Goal: Information Seeking & Learning: Learn about a topic

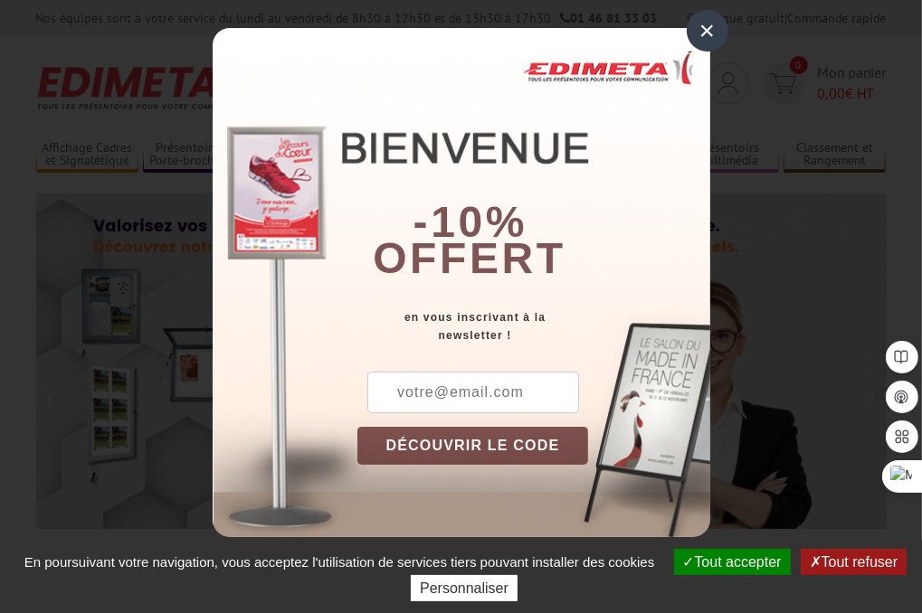
click at [706, 20] on div "×" at bounding box center [708, 31] width 42 height 42
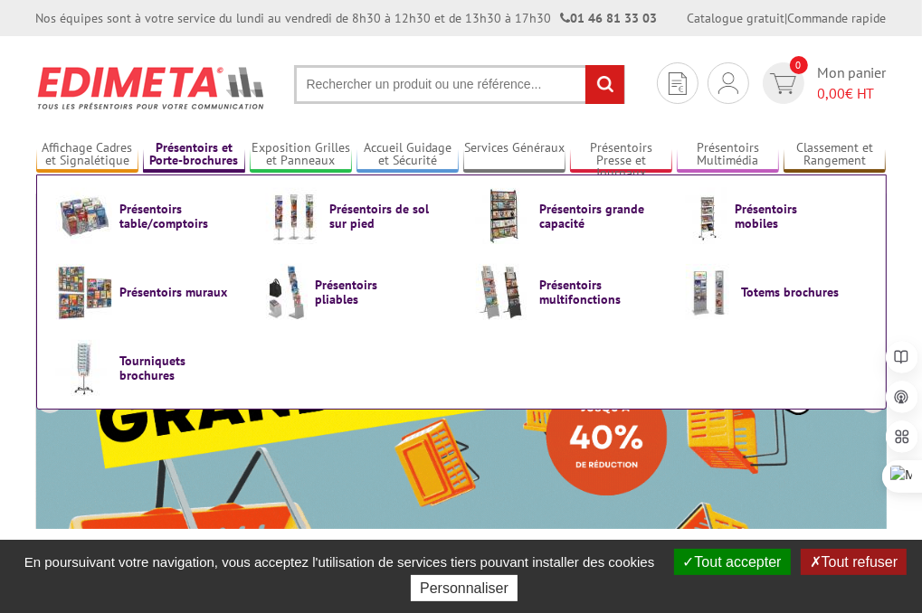
click at [184, 160] on link "Présentoirs et Porte-brochures" at bounding box center [194, 155] width 102 height 30
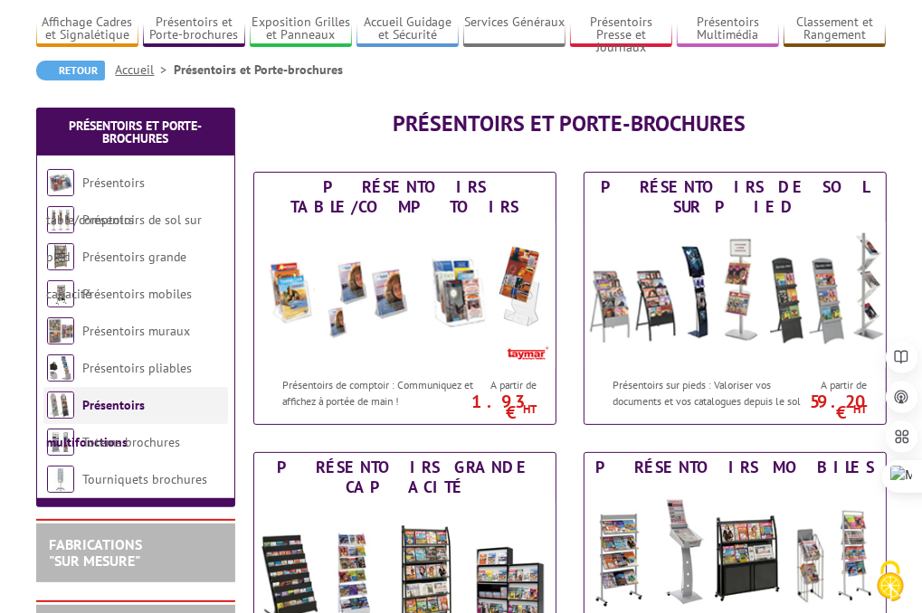
scroll to position [127, 0]
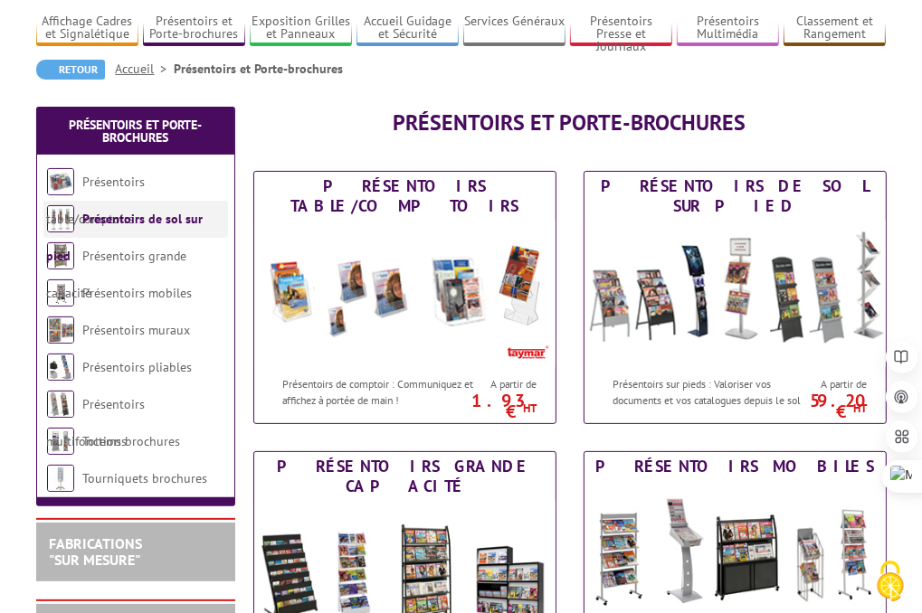
click at [134, 226] on link "Présentoirs de sol sur pied" at bounding box center [125, 237] width 156 height 53
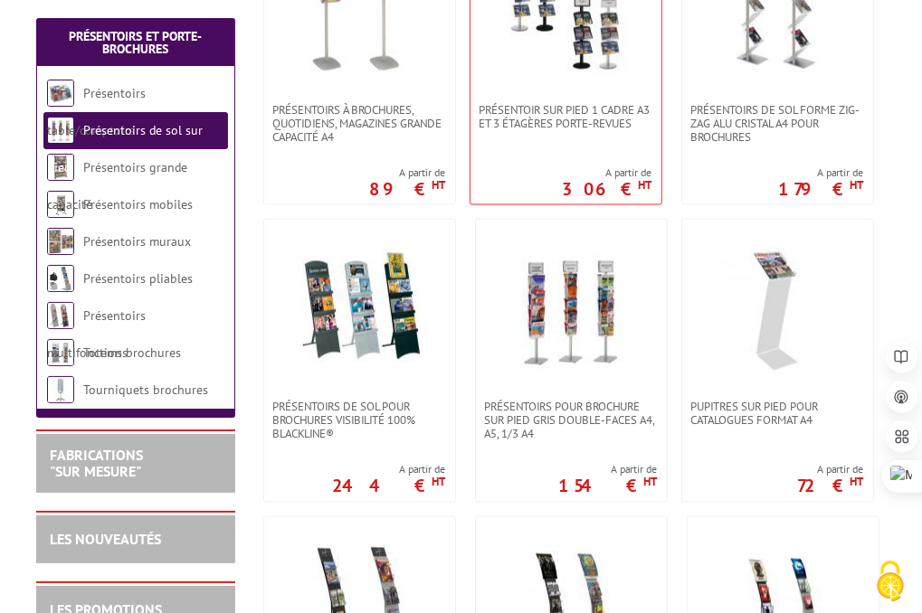
scroll to position [1990, 0]
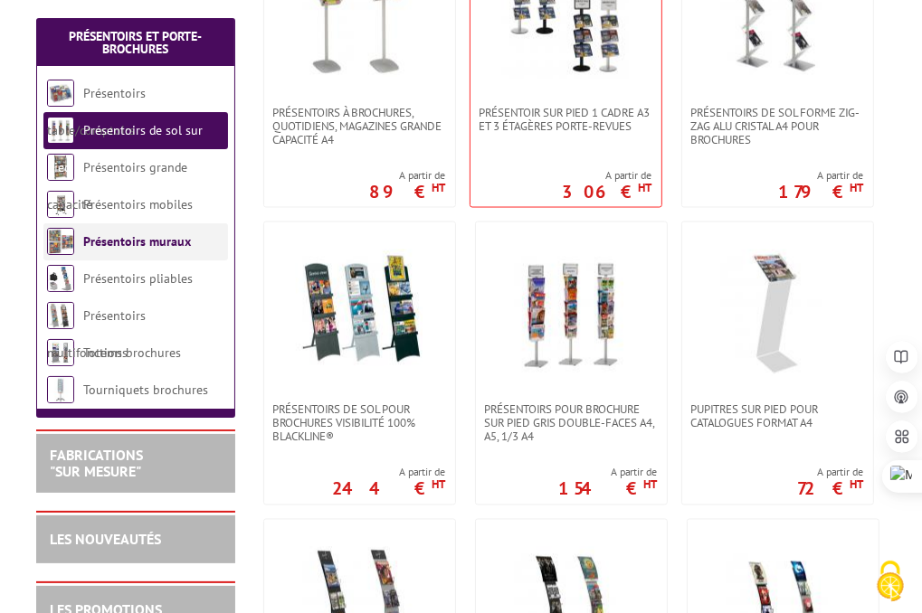
drag, startPoint x: 570, startPoint y: 376, endPoint x: 53, endPoint y: 245, distance: 532.9
click at [53, 245] on img at bounding box center [60, 241] width 27 height 27
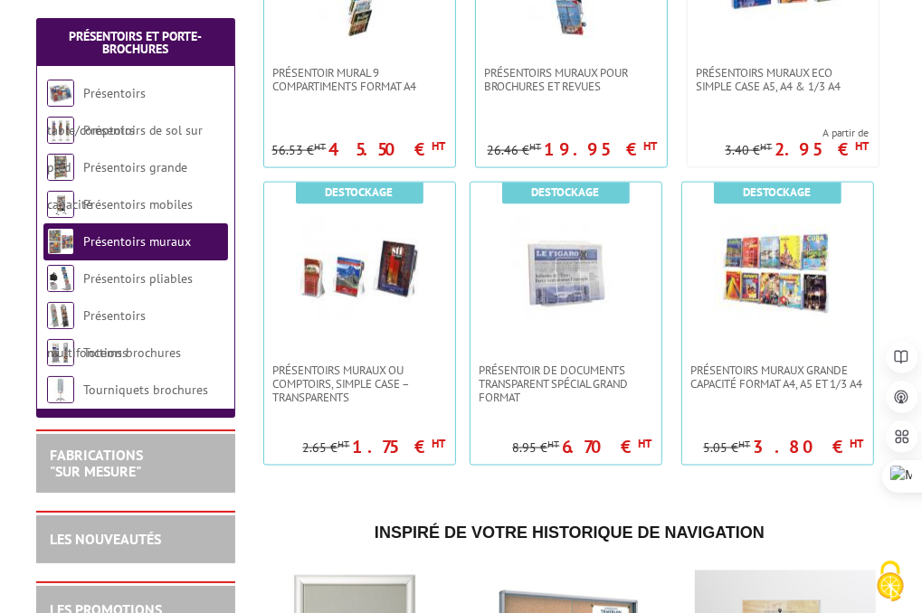
scroll to position [1728, 0]
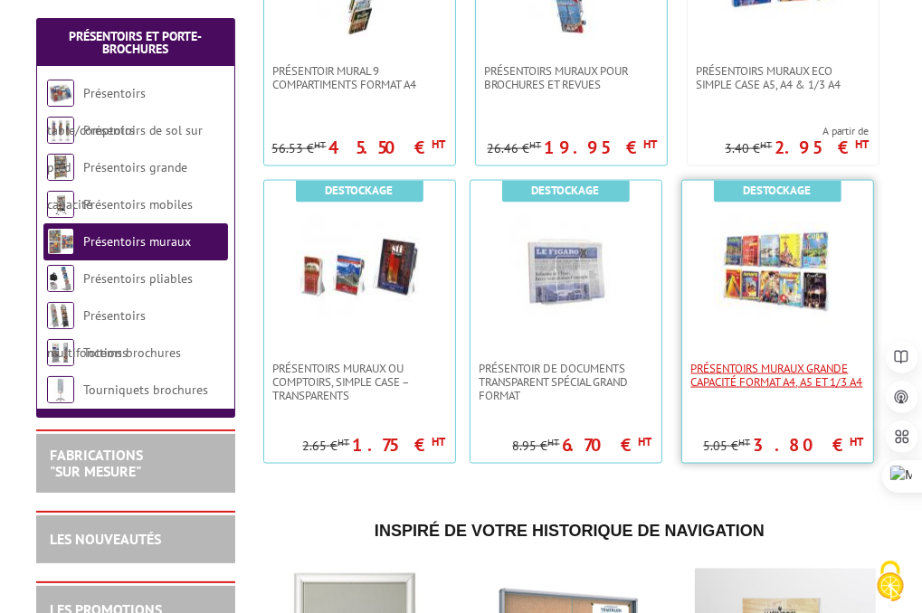
click at [752, 382] on span "PRÉSENTOIRS MURAUX GRANDE CAPACITÉ FORMAT A4, A5 ET 1/3 A4" at bounding box center [777, 375] width 173 height 27
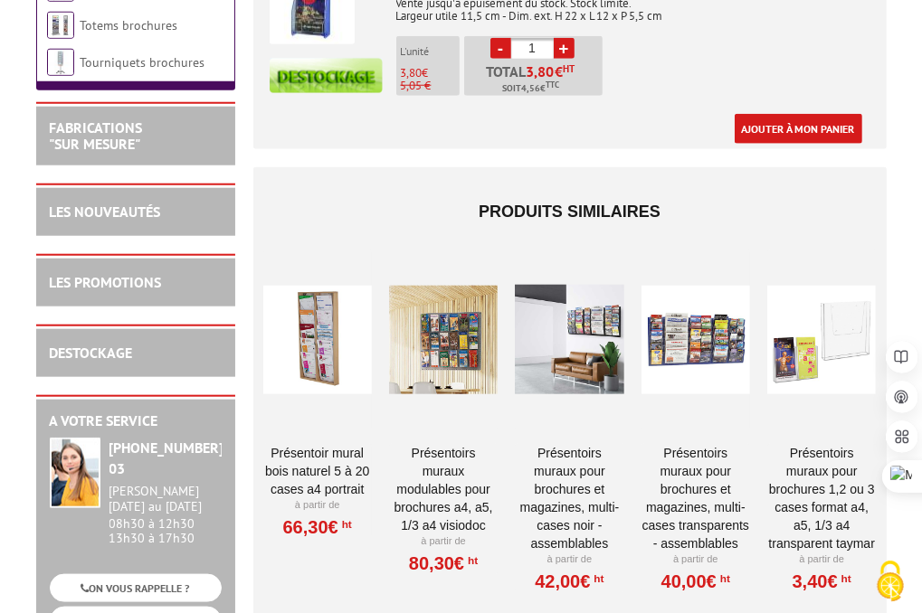
scroll to position [1201, 0]
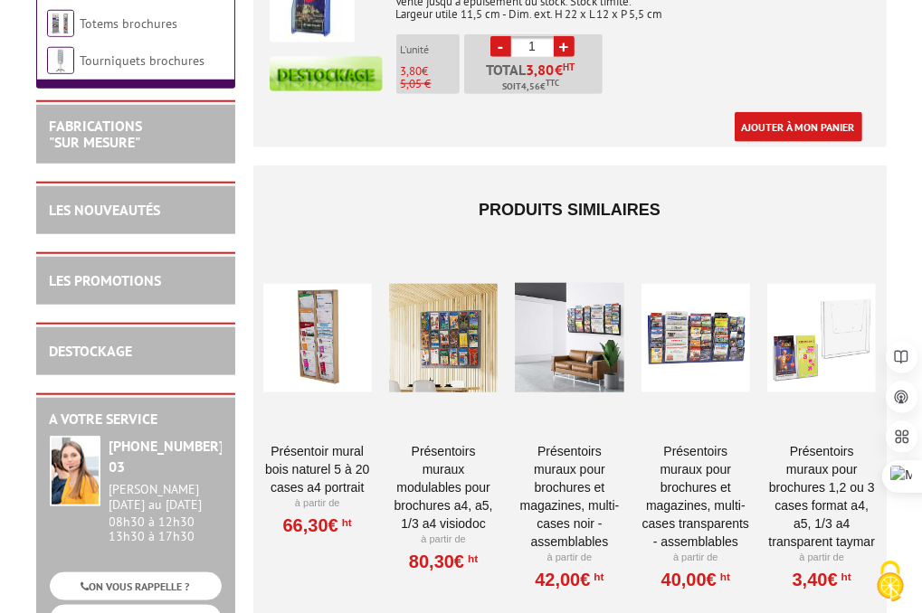
click at [555, 451] on link "PRÉSENTOIRS MURAUX POUR BROCHURES ET MAGAZINES, MULTI-CASES NOIR - ASSEMBLABLES" at bounding box center [569, 496] width 109 height 109
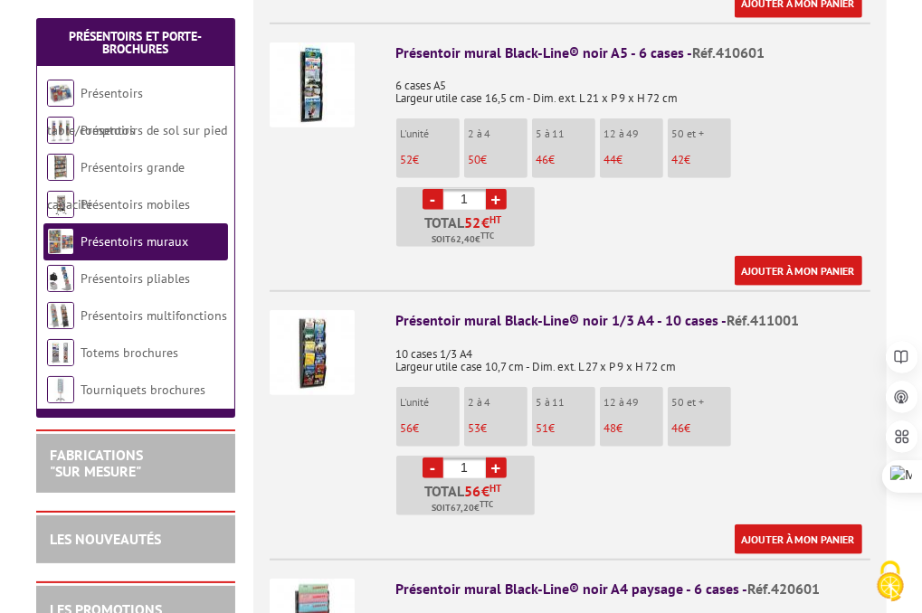
scroll to position [954, 0]
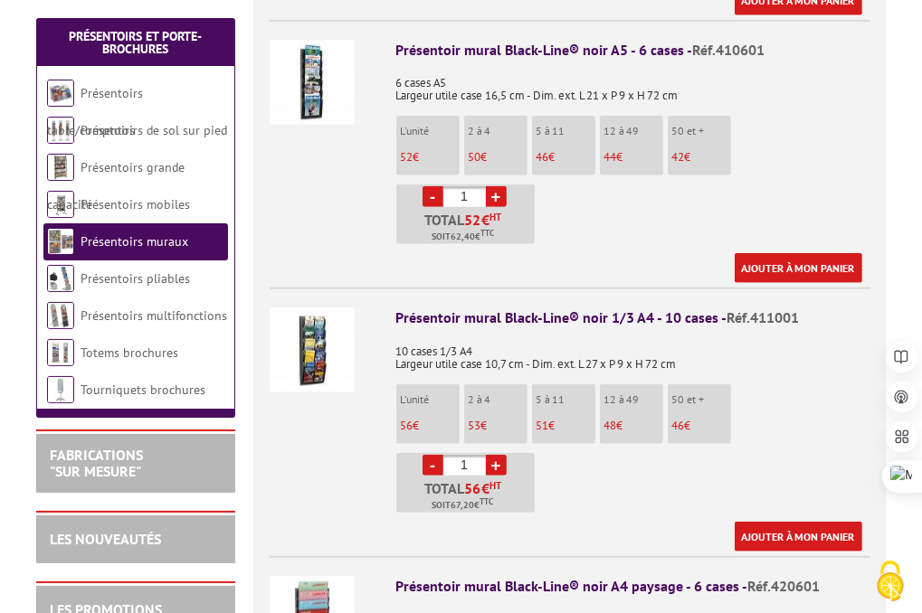
click at [308, 335] on img at bounding box center [312, 350] width 85 height 85
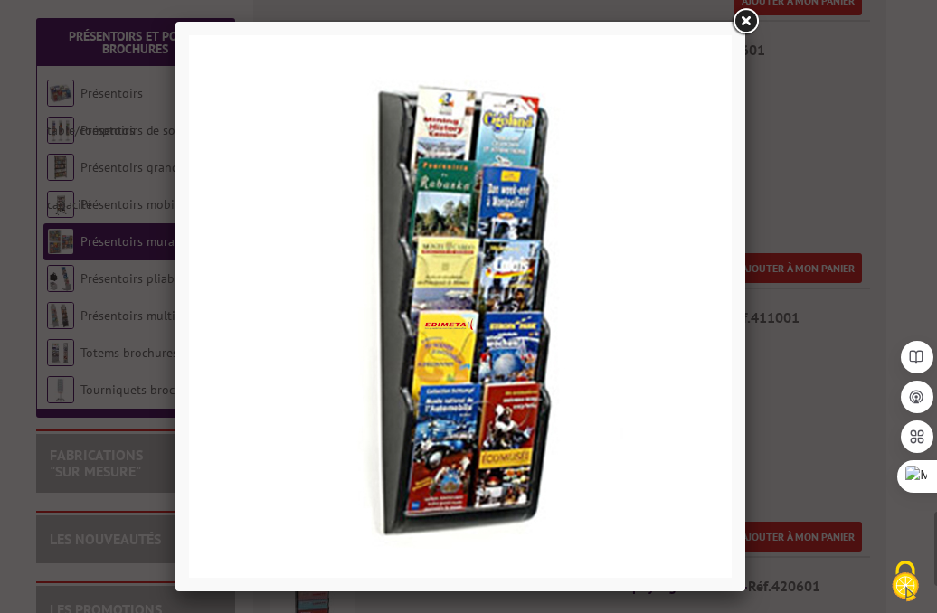
click at [745, 26] on link at bounding box center [745, 21] width 33 height 33
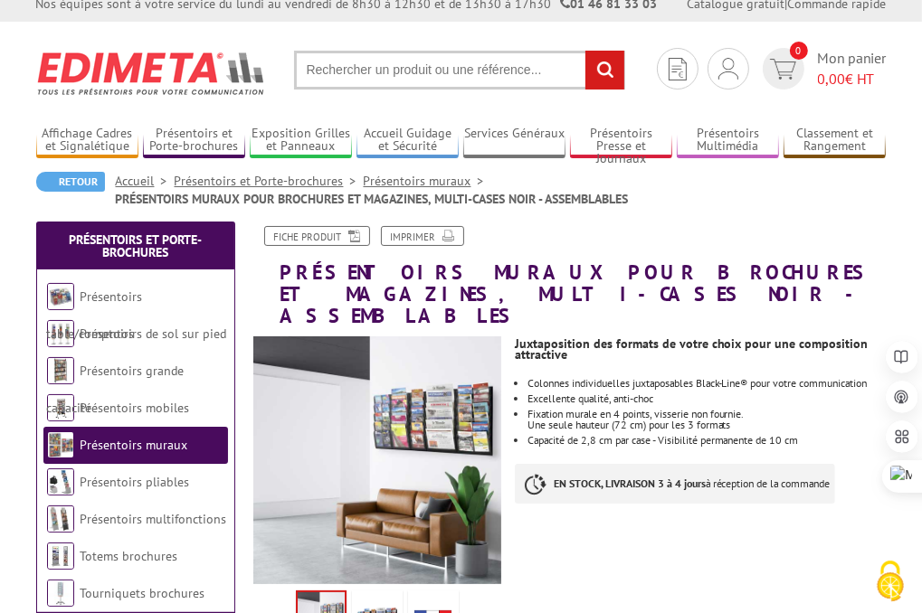
scroll to position [0, 0]
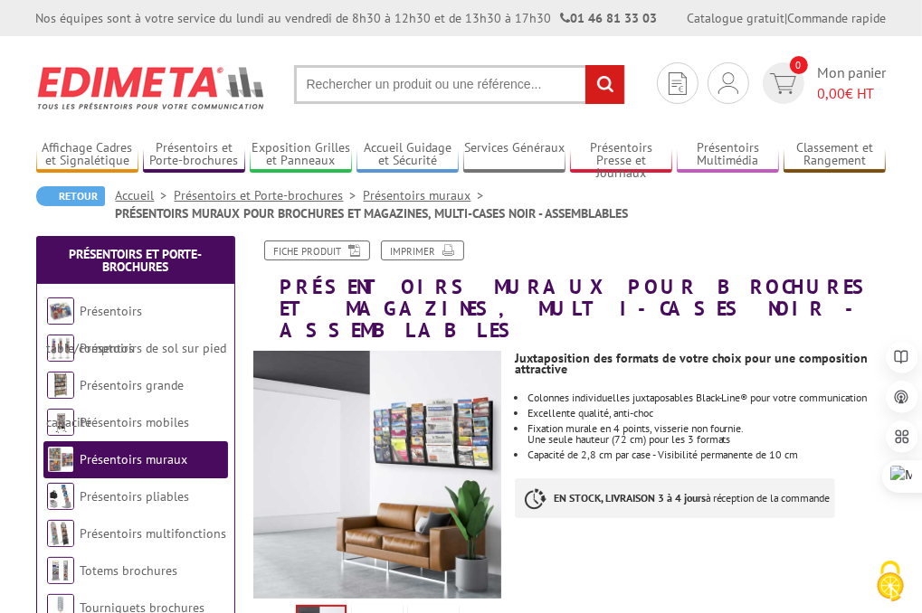
click at [320, 90] on input "text" at bounding box center [459, 84] width 331 height 39
type input "présentoire tourniquet"
click at [585, 65] on input "rechercher" at bounding box center [604, 84] width 39 height 39
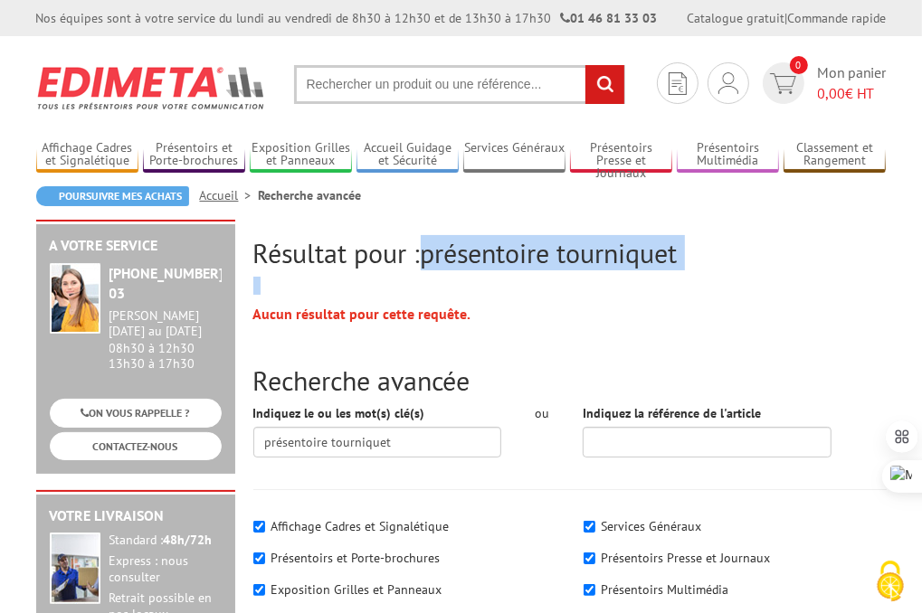
drag, startPoint x: 434, startPoint y: 256, endPoint x: 703, endPoint y: 272, distance: 269.2
click at [703, 272] on div "Résultat pour : présentoire tourniquet Aucun résultat pour cette requête. Reche…" at bounding box center [569, 456] width 651 height 472
copy div "présentoire tourniquet"
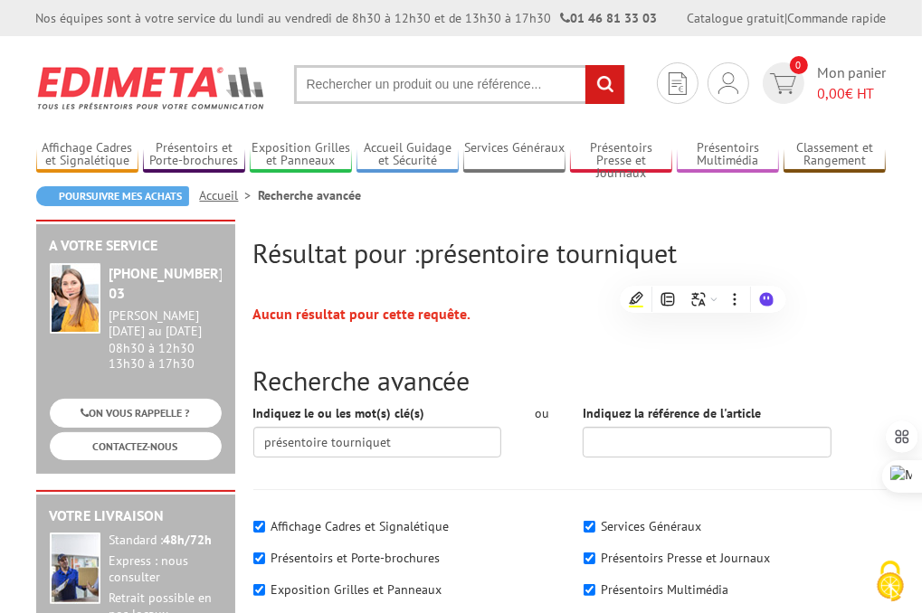
click at [452, 80] on input "text" at bounding box center [459, 84] width 331 height 39
paste input "présentoire tourniquet"
click at [368, 81] on input "présentoire tourniquet" at bounding box center [459, 84] width 331 height 39
click at [441, 81] on input "présentoir tourniquet" at bounding box center [459, 84] width 331 height 39
type input "présentoir tourniquet"
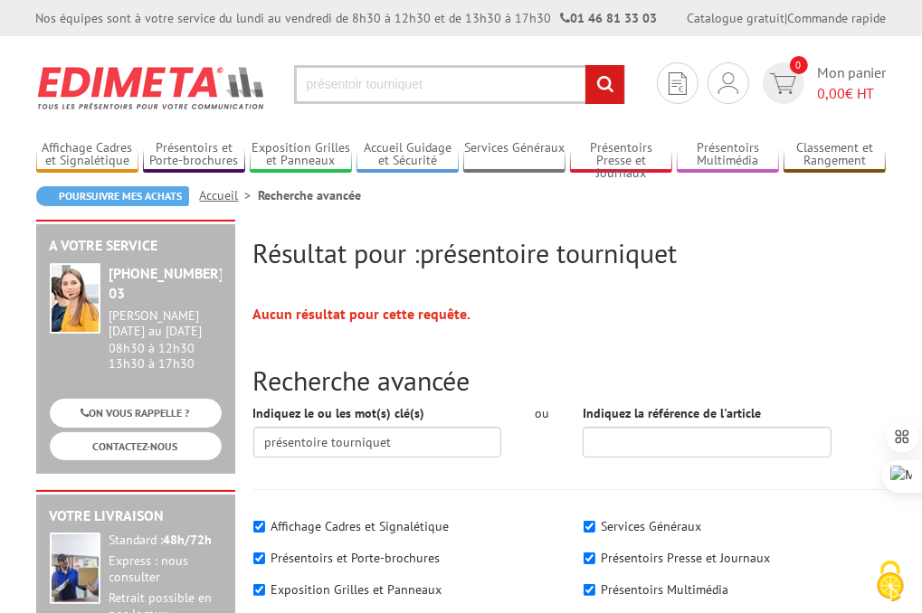
click at [585, 65] on input "rechercher" at bounding box center [604, 84] width 39 height 39
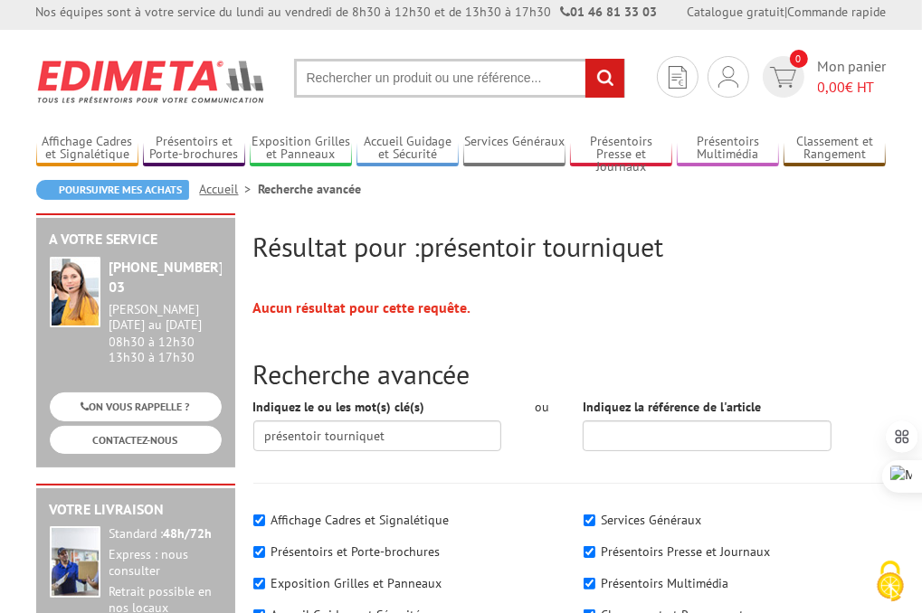
scroll to position [2, 0]
